Goal: Task Accomplishment & Management: Use online tool/utility

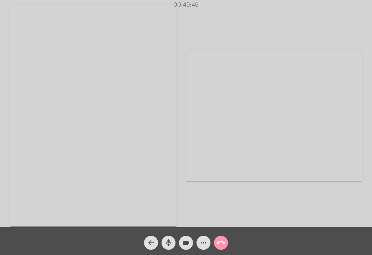
click at [224, 241] on mat-icon "call_end" at bounding box center [221, 243] width 8 height 8
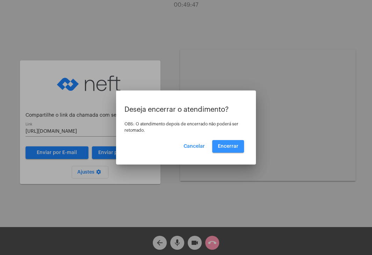
click at [227, 144] on span "Encerrar" at bounding box center [228, 146] width 21 height 5
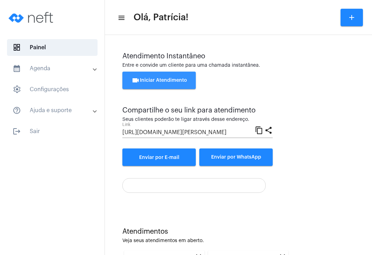
click at [159, 82] on span "videocam Iniciar Atendimento" at bounding box center [159, 80] width 56 height 5
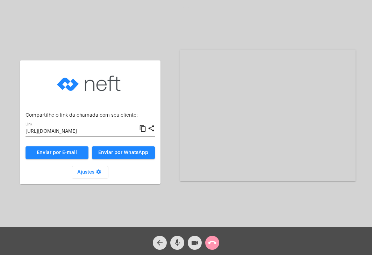
click at [95, 129] on div "[URL][DOMAIN_NAME] Link" at bounding box center [83, 130] width 114 height 14
click at [87, 130] on input "[URL][DOMAIN_NAME]" at bounding box center [83, 132] width 114 height 6
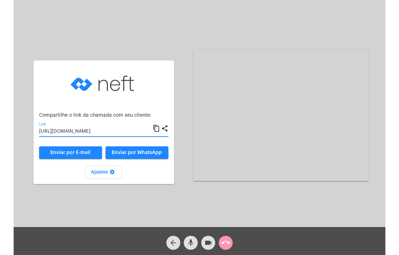
scroll to position [0, 0]
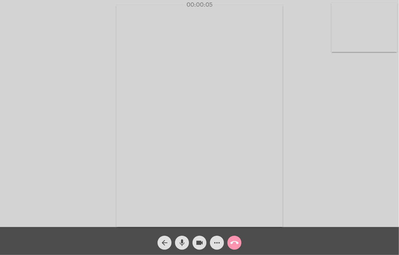
click at [368, 40] on video at bounding box center [365, 27] width 66 height 49
click at [368, 40] on div "Acessando Câmera e Microfone..." at bounding box center [200, 114] width 398 height 227
click at [280, 80] on video at bounding box center [246, 115] width 245 height 184
